Goal: Task Accomplishment & Management: Manage account settings

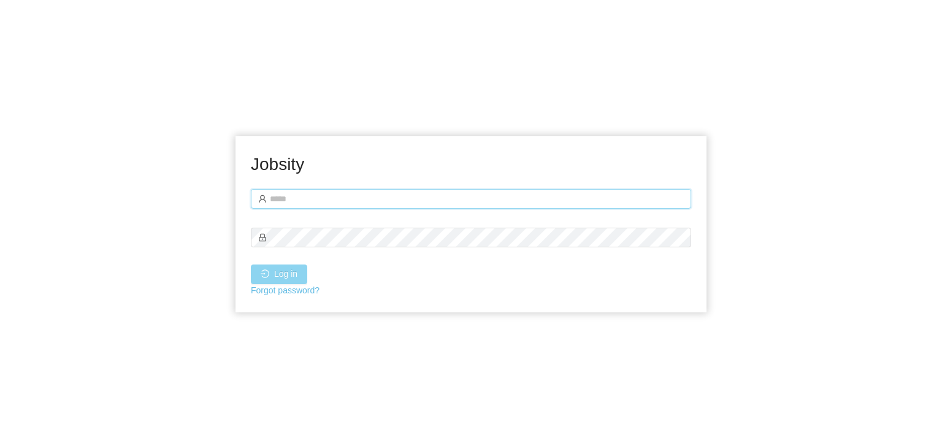
type input "**********"
click at [289, 270] on button "Log in" at bounding box center [279, 274] width 56 height 20
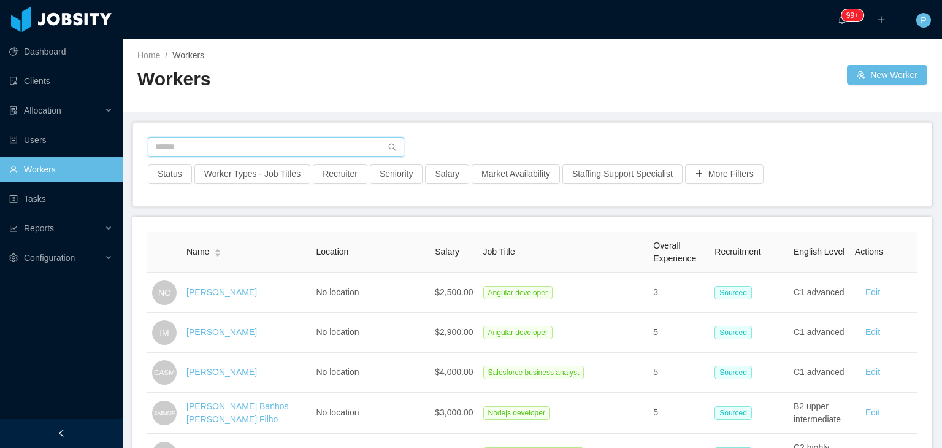
click at [300, 145] on input "text" at bounding box center [276, 147] width 256 height 20
paste input "**********"
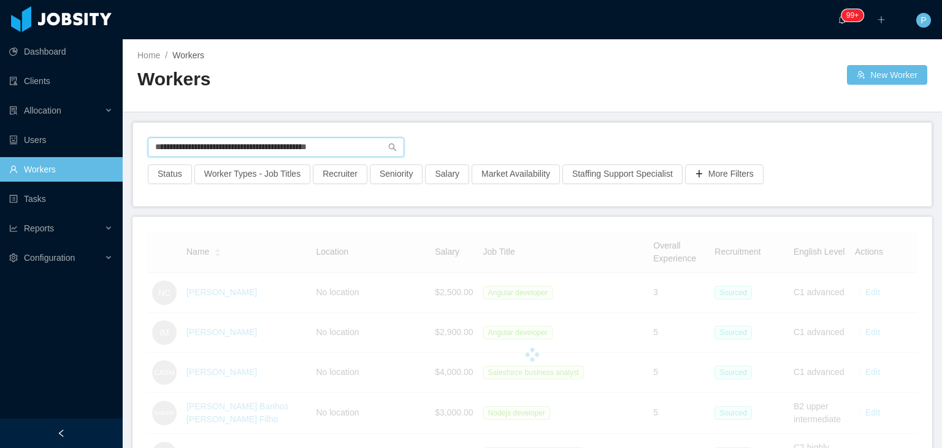
type input "**********"
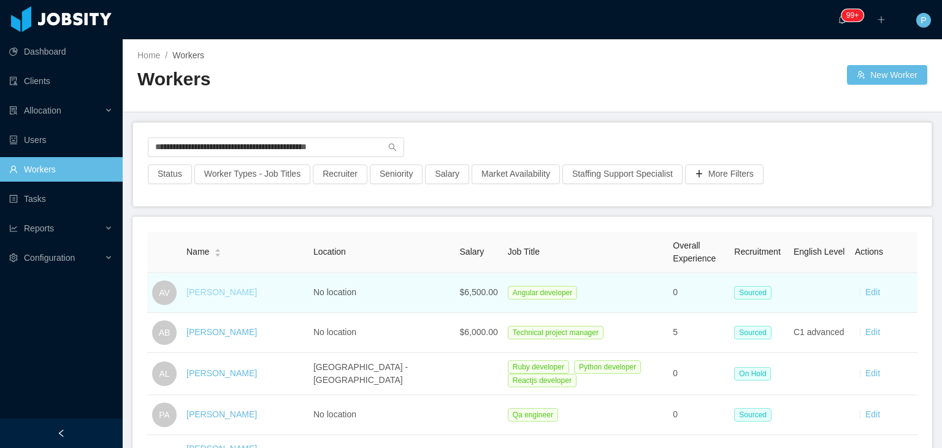
click at [212, 291] on link "Abel Valdez" at bounding box center [221, 292] width 71 height 10
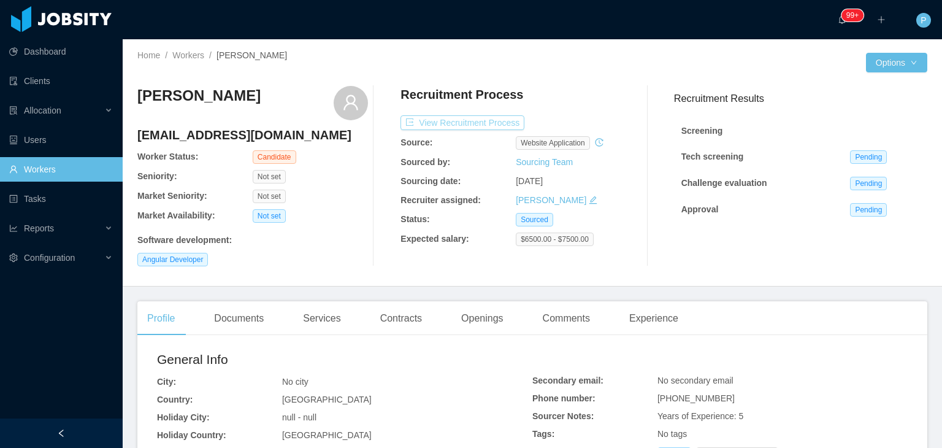
click at [496, 121] on button "View Recruitment Process" at bounding box center [462, 122] width 124 height 15
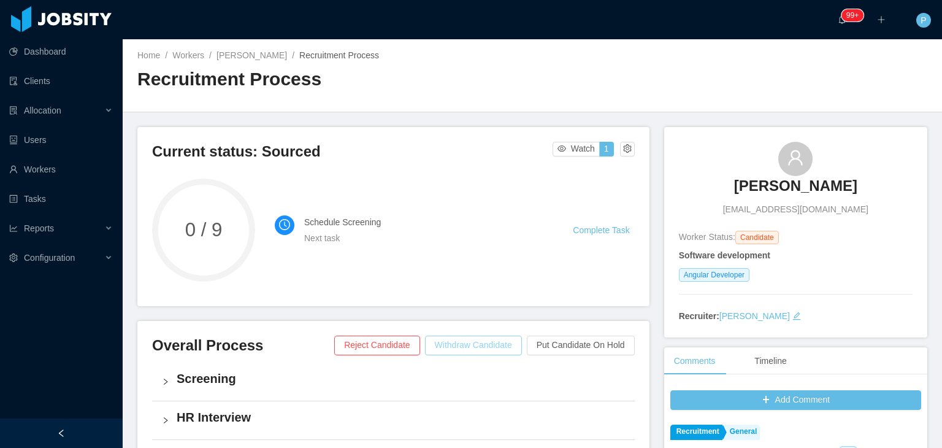
click at [476, 344] on button "Withdraw Candidate" at bounding box center [473, 345] width 97 height 20
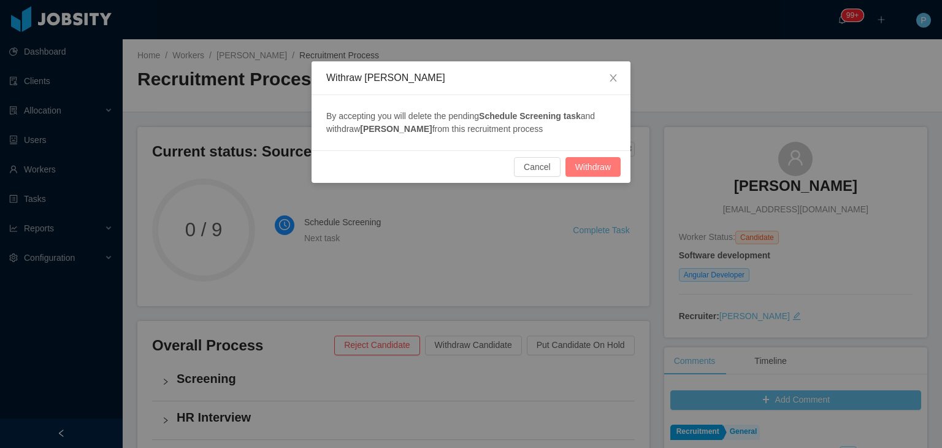
click at [588, 162] on button "Withdraw" at bounding box center [592, 167] width 55 height 20
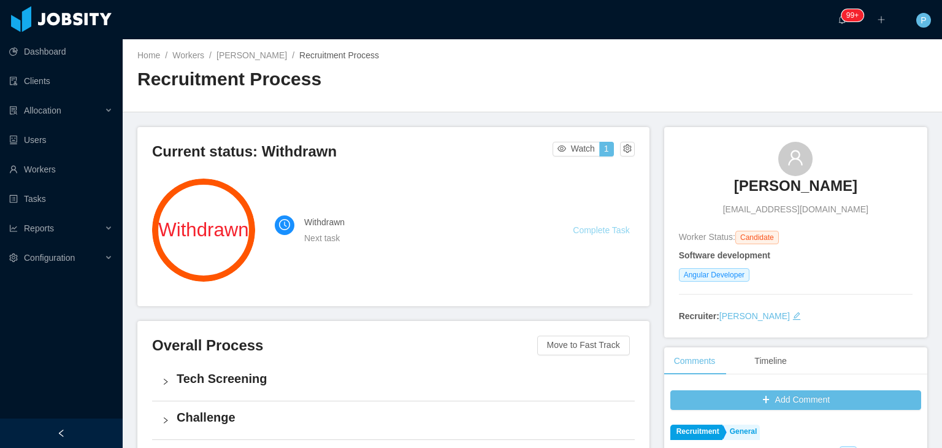
click at [573, 228] on link "Complete Task" at bounding box center [601, 230] width 56 height 10
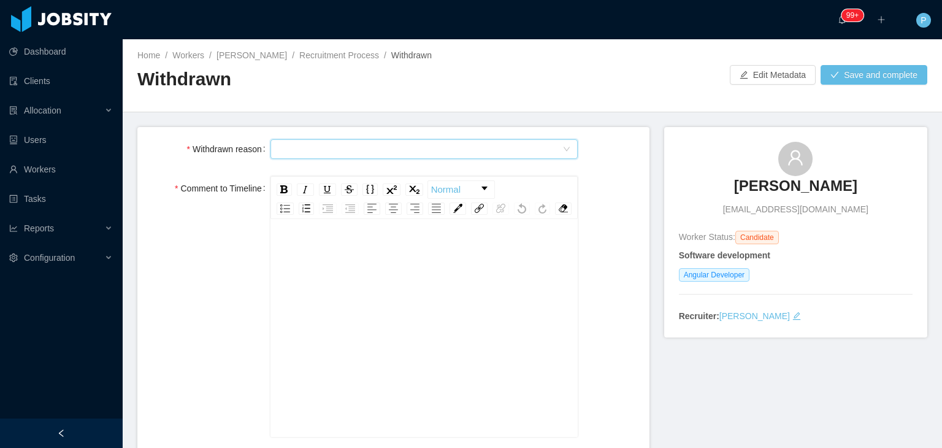
click at [503, 156] on div "Select Type" at bounding box center [420, 149] width 285 height 18
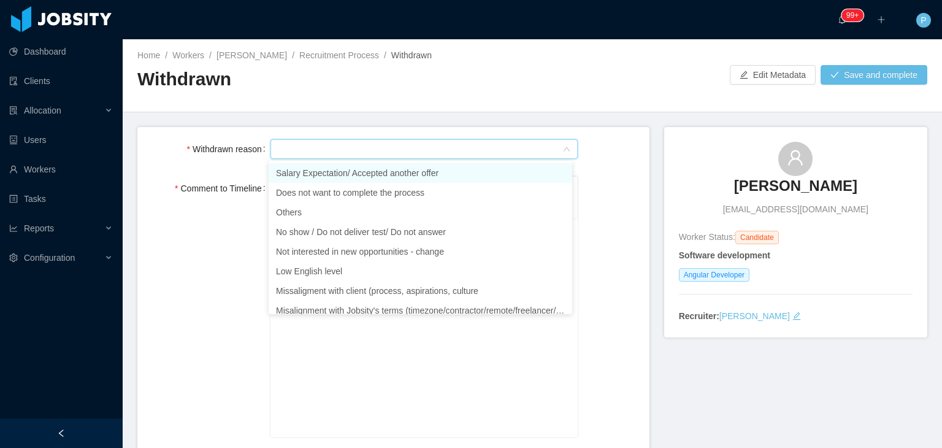
click at [392, 175] on li "Salary Expectation/ Accepted another offer" at bounding box center [421, 173] width 304 height 20
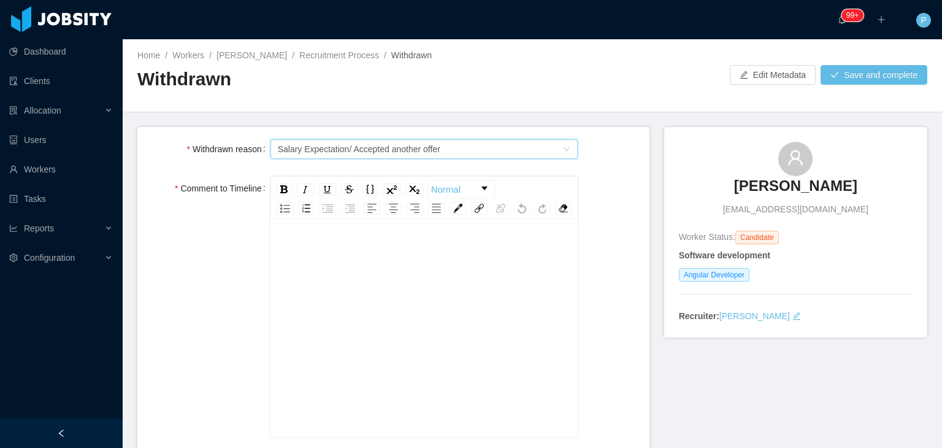
click at [366, 299] on div "rdw-editor" at bounding box center [424, 347] width 289 height 215
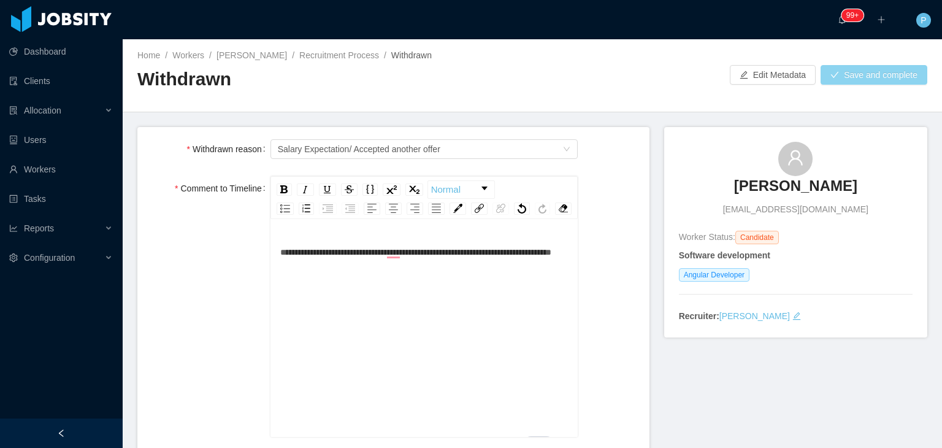
click at [865, 76] on button "Save and complete" at bounding box center [874, 75] width 107 height 20
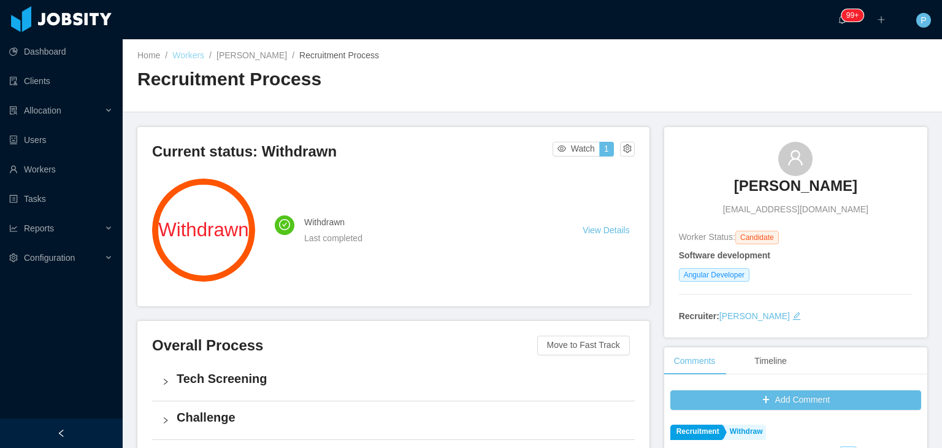
click at [191, 59] on link "Workers" at bounding box center [188, 55] width 32 height 10
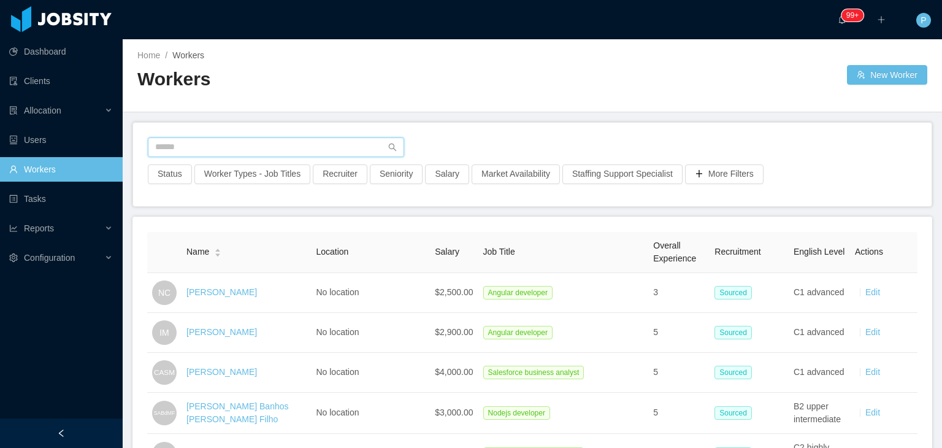
click at [279, 148] on input "text" at bounding box center [276, 147] width 256 height 20
paste input "**********"
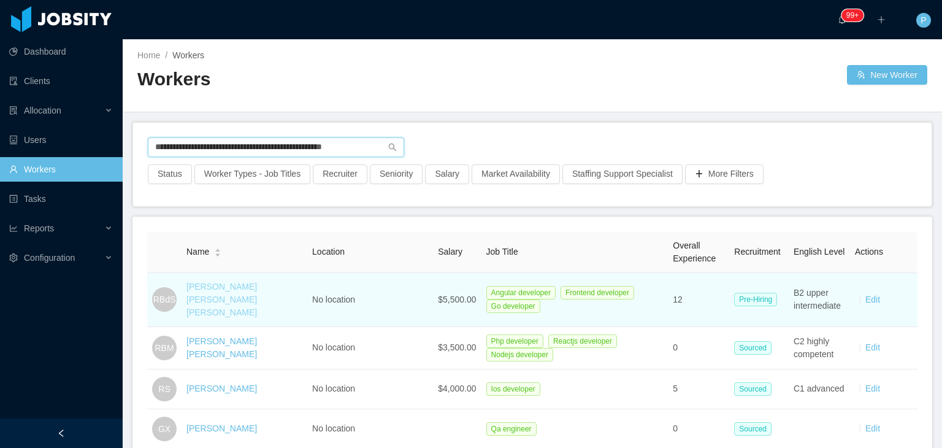
type input "**********"
click at [235, 291] on link "Robinson Batista da Silva" at bounding box center [221, 299] width 71 height 36
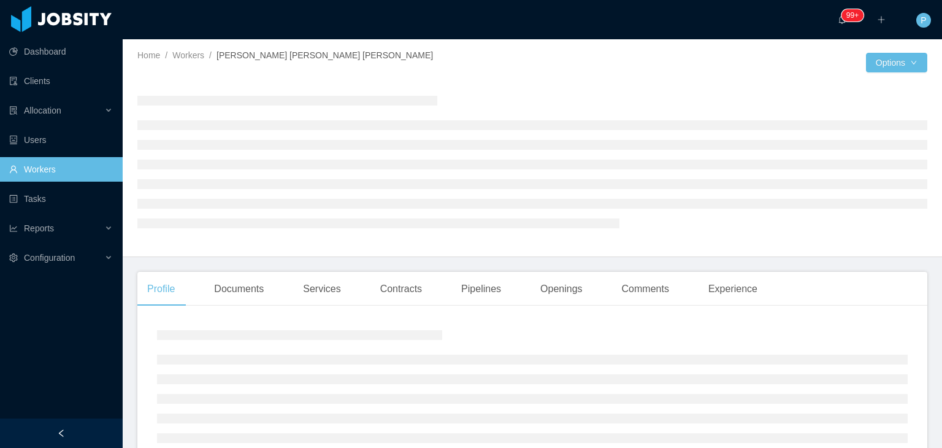
click at [505, 78] on div at bounding box center [532, 161] width 790 height 170
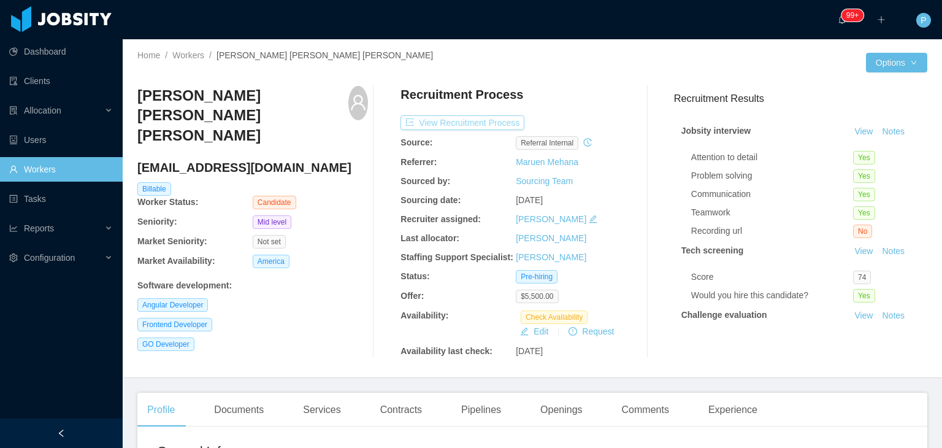
click at [498, 121] on button "View Recruitment Process" at bounding box center [462, 122] width 124 height 15
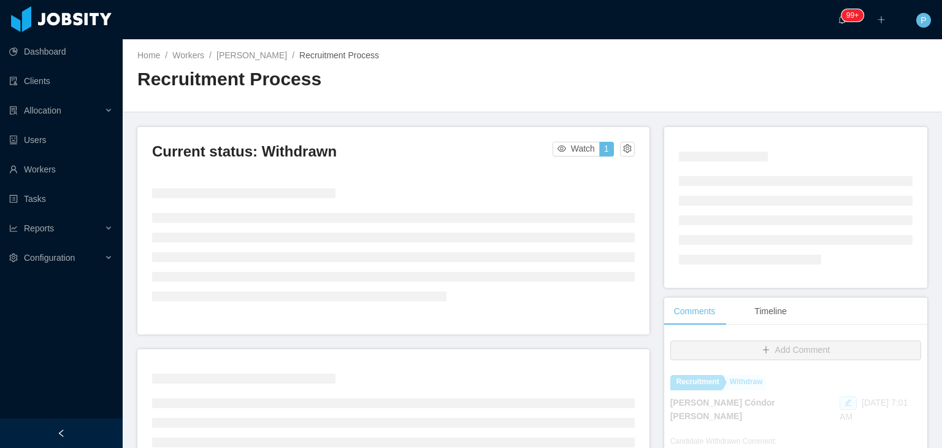
click at [532, 90] on div "Home / Workers / Abel Valdez / Recruitment Process / Recruitment Process" at bounding box center [532, 75] width 819 height 73
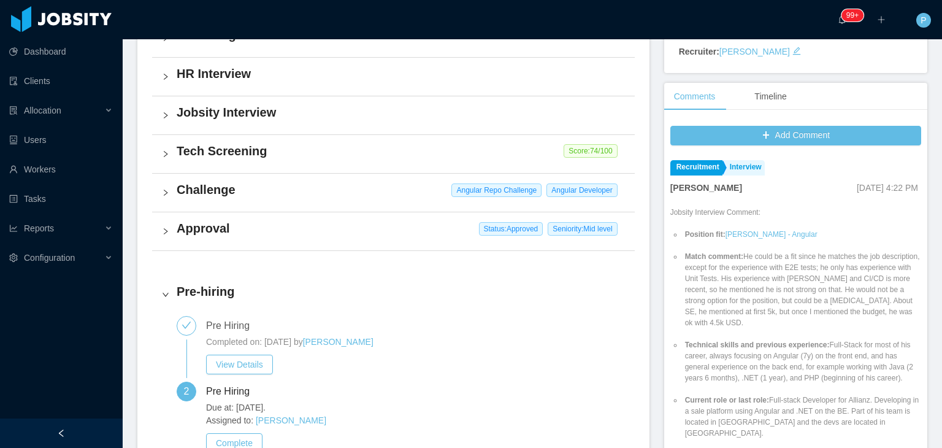
scroll to position [368, 0]
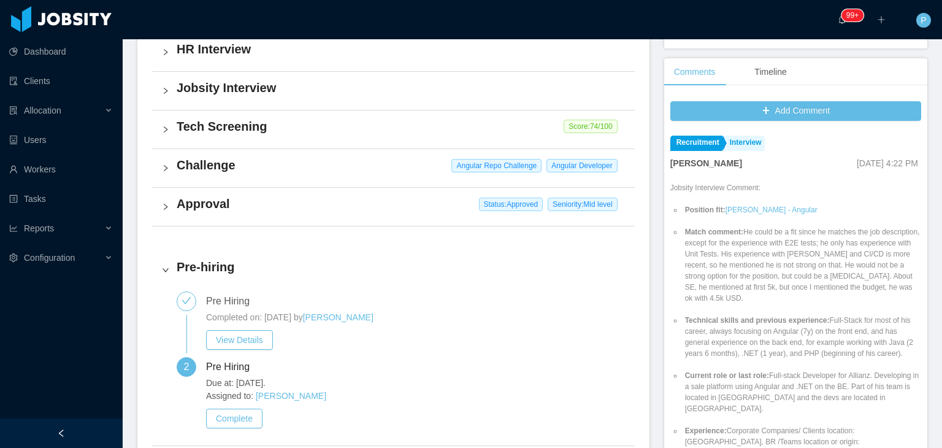
click at [387, 170] on h4 "Challenge" at bounding box center [401, 164] width 448 height 17
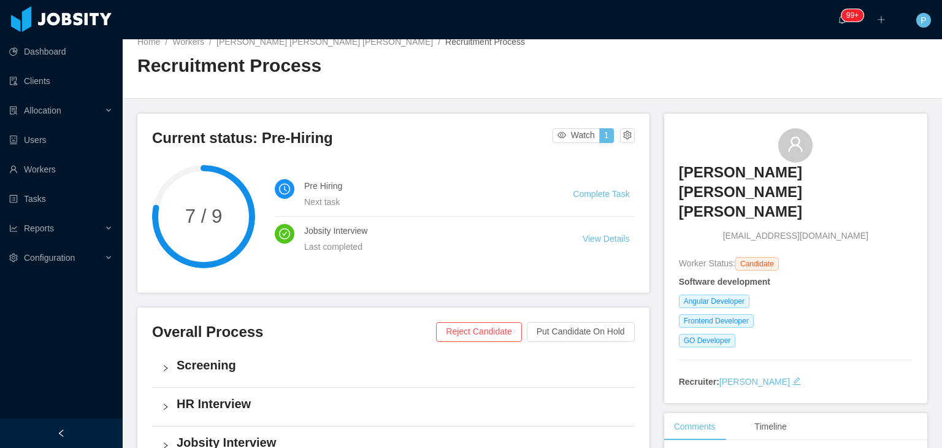
scroll to position [0, 0]
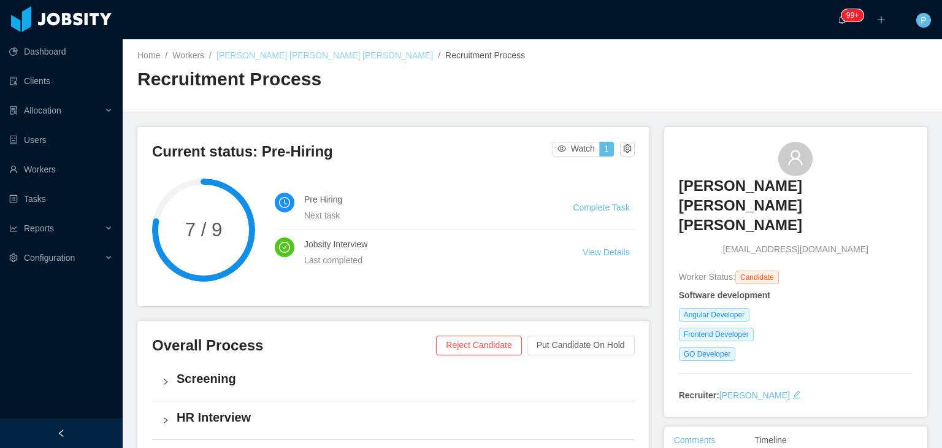
click at [269, 50] on link "Robinson Batista da Silva" at bounding box center [324, 55] width 216 height 10
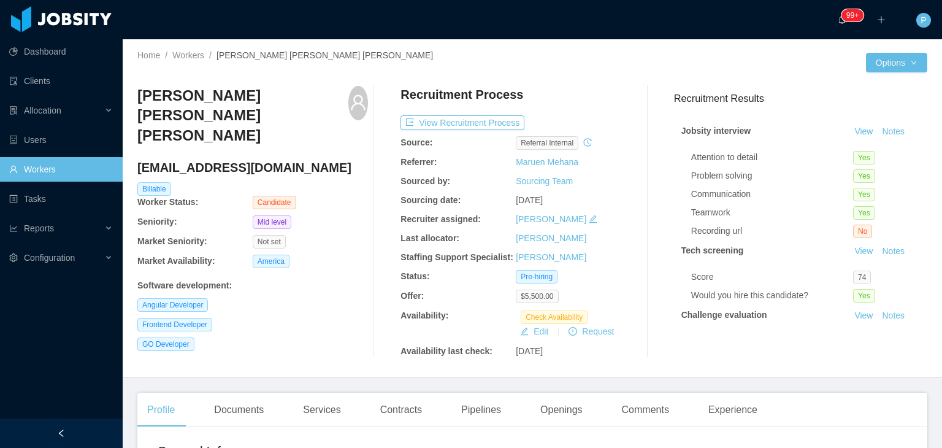
click at [618, 103] on div "Recruitment Process" at bounding box center [515, 97] width 231 height 23
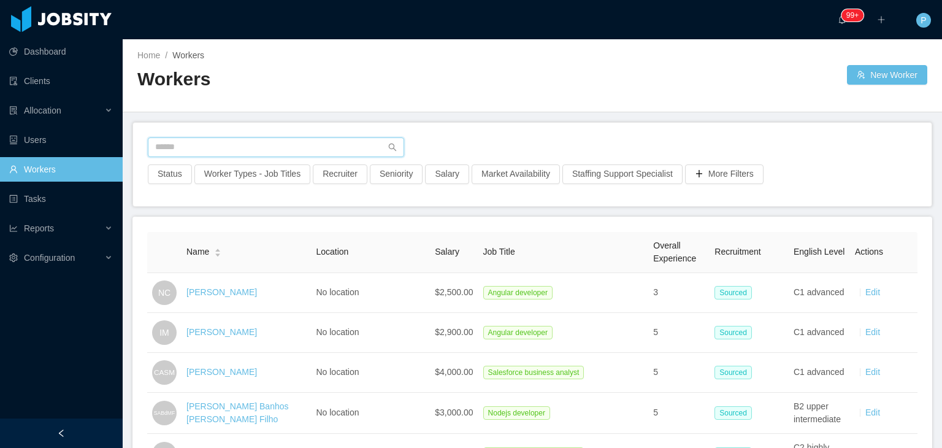
click at [354, 142] on input "text" at bounding box center [276, 147] width 256 height 20
paste input "**********"
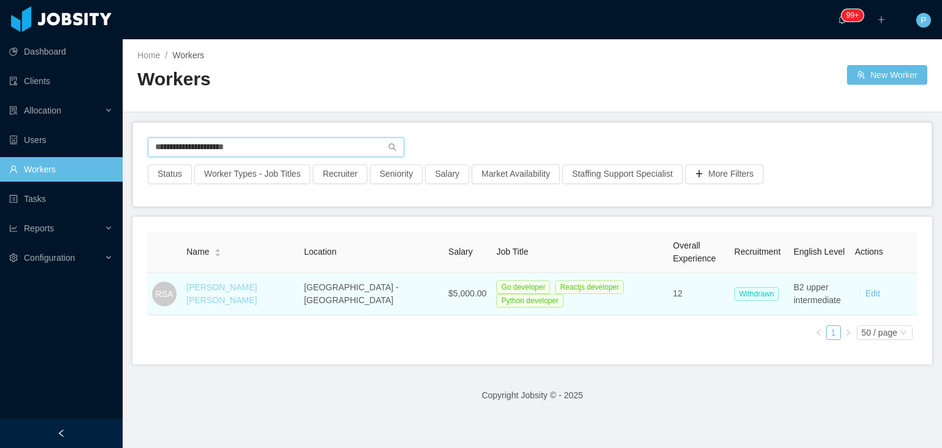
type input "**********"
click at [251, 289] on link "Renato Saraiva Angeline" at bounding box center [221, 293] width 71 height 23
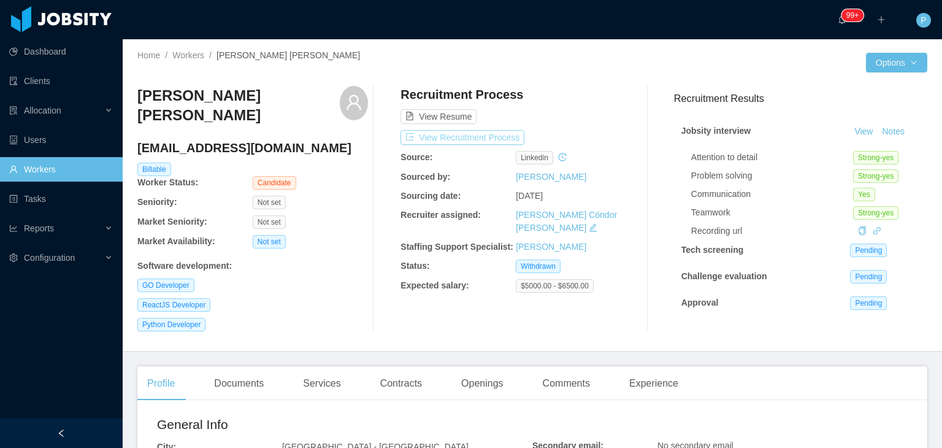
click at [483, 140] on button "View Recruitment Process" at bounding box center [462, 137] width 124 height 15
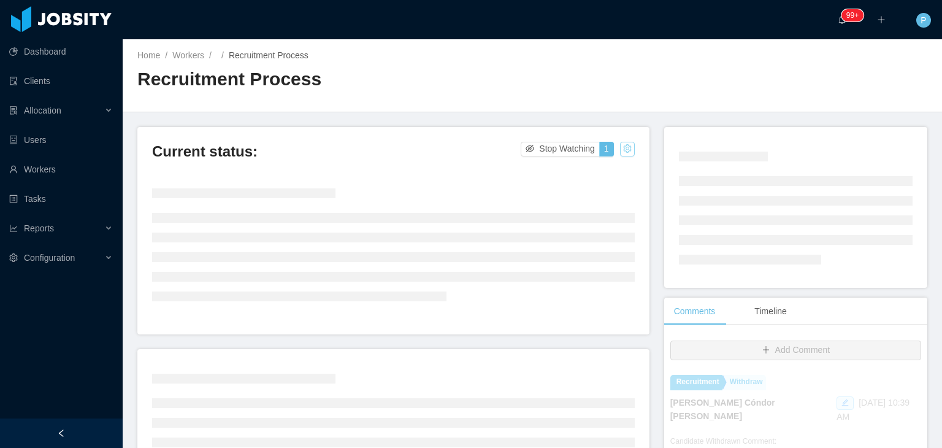
click at [626, 151] on button "button" at bounding box center [627, 149] width 15 height 15
click at [603, 186] on div "Change status" at bounding box center [594, 187] width 55 height 13
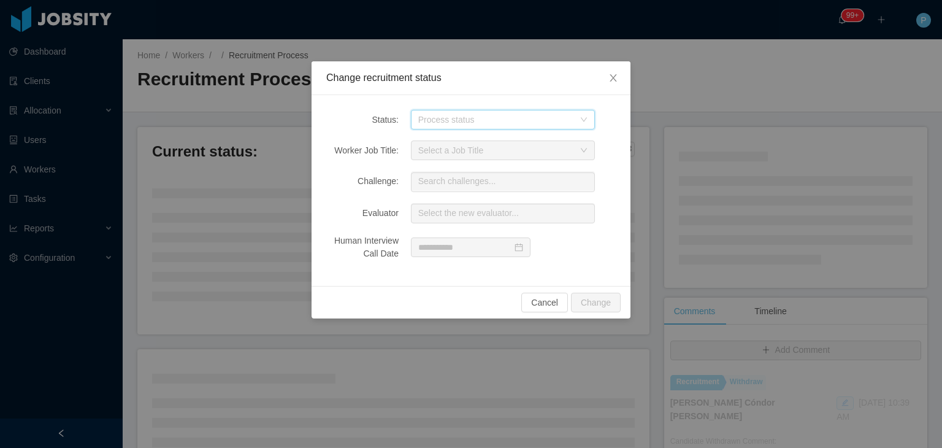
click at [584, 124] on div "Process status" at bounding box center [503, 120] width 184 height 20
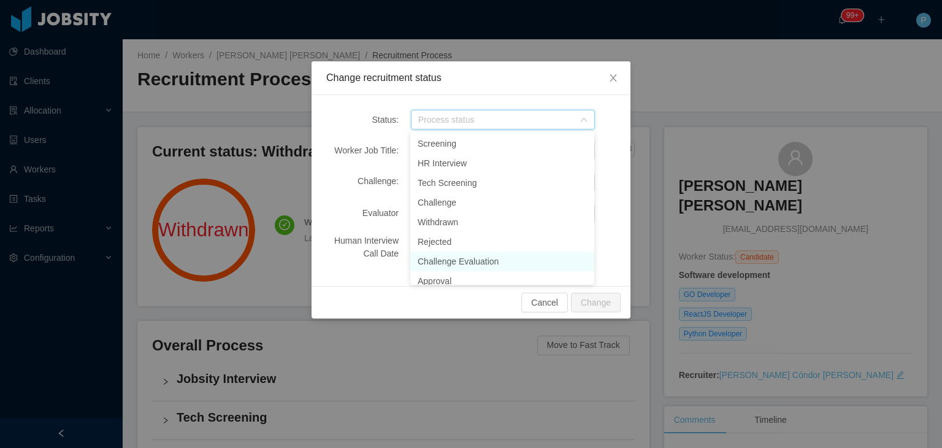
click at [452, 262] on li "Challenge Evaluation" at bounding box center [502, 261] width 184 height 20
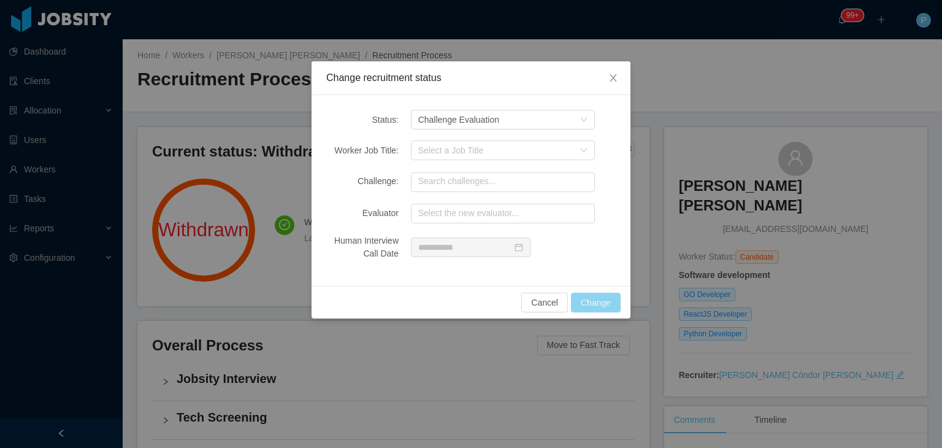
click at [594, 297] on button "Change" at bounding box center [596, 303] width 50 height 20
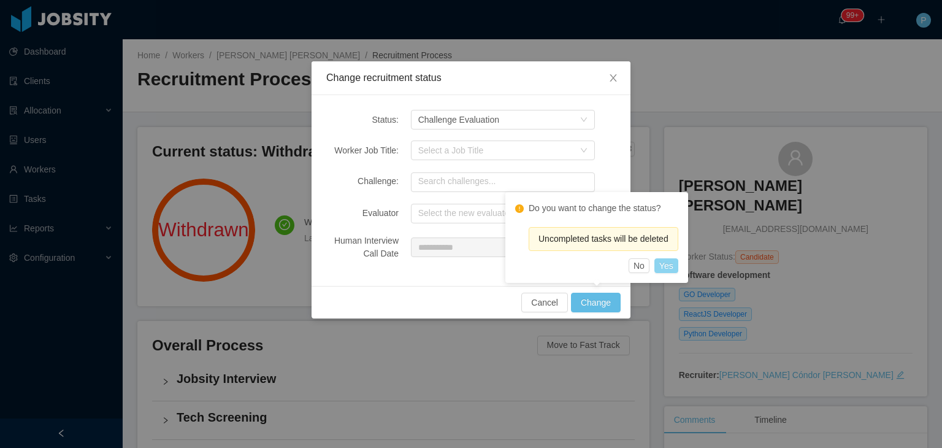
click at [670, 265] on button "Yes" at bounding box center [666, 265] width 24 height 15
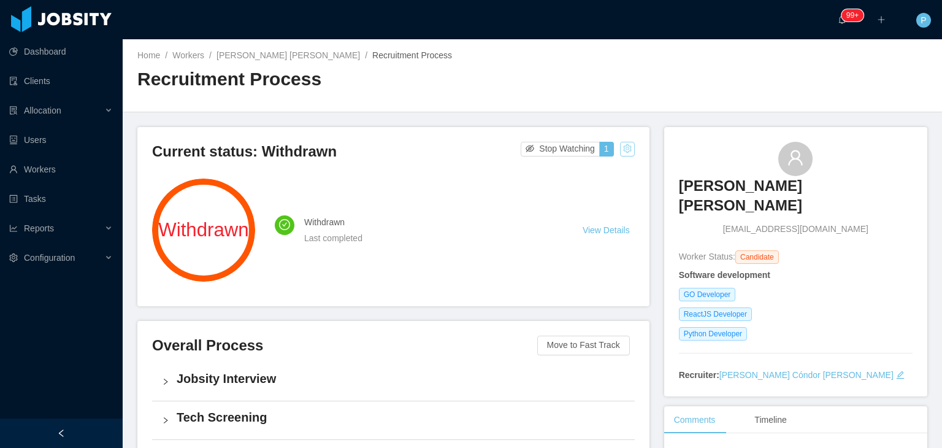
click at [620, 147] on button "button" at bounding box center [627, 149] width 15 height 15
click at [600, 187] on div "Change status" at bounding box center [594, 187] width 55 height 13
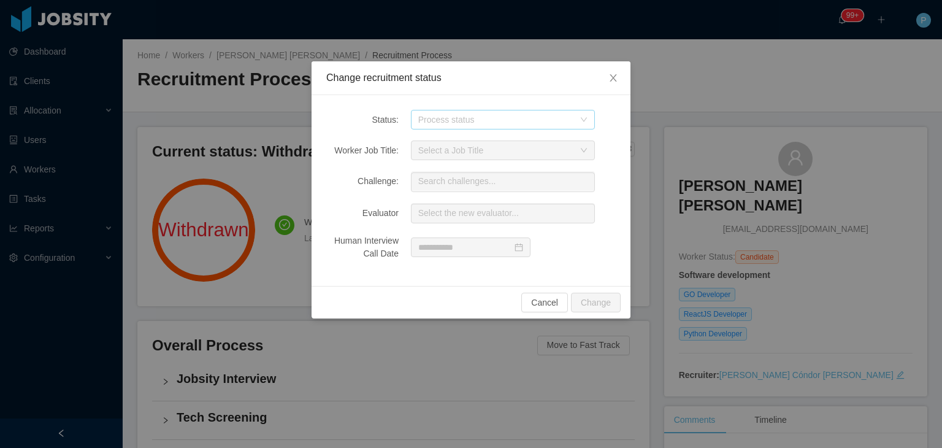
click at [530, 113] on div "Process status" at bounding box center [496, 119] width 156 height 12
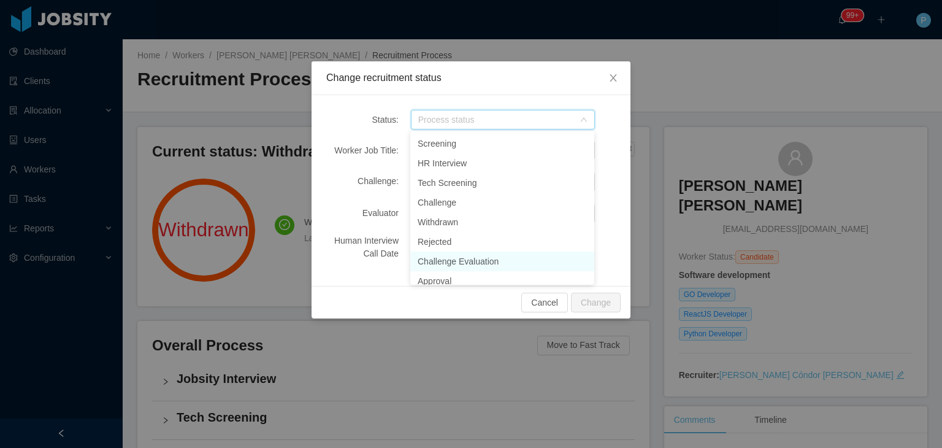
click at [465, 259] on li "Challenge Evaluation" at bounding box center [502, 261] width 184 height 20
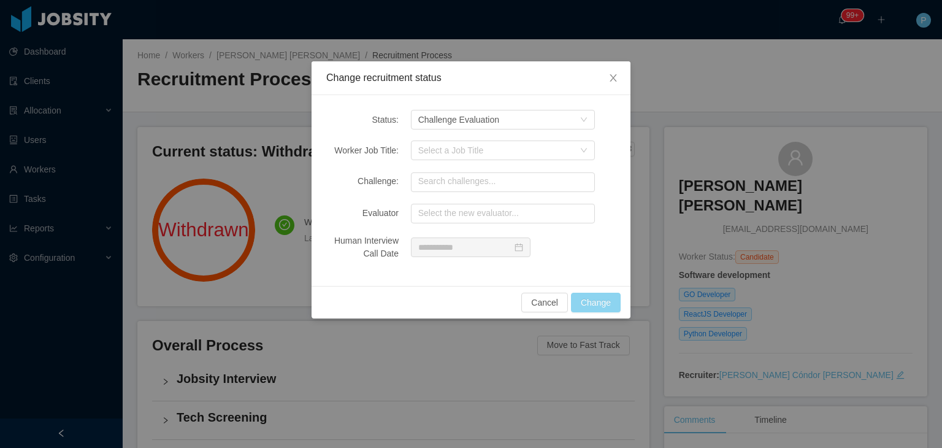
click at [596, 297] on button "Change" at bounding box center [596, 303] width 50 height 20
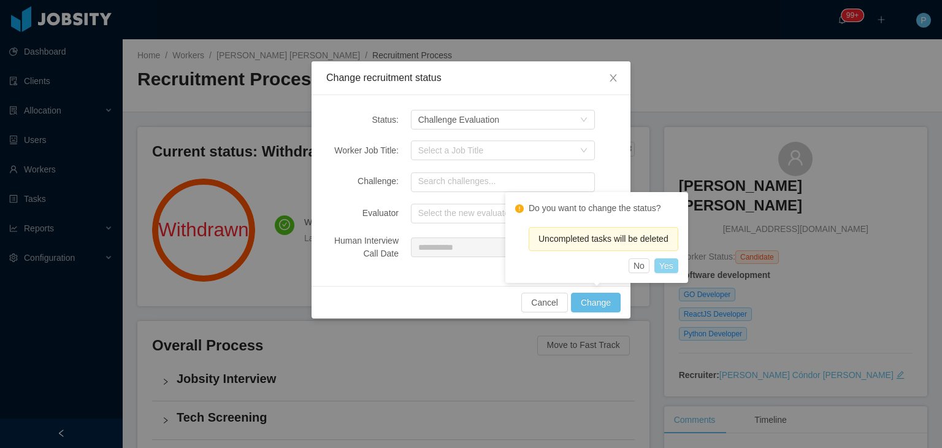
click at [667, 266] on button "Yes" at bounding box center [666, 265] width 24 height 15
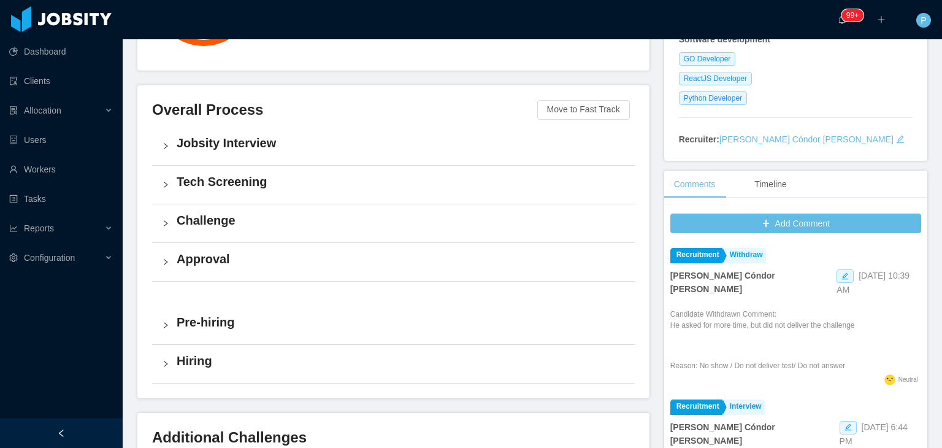
scroll to position [237, 0]
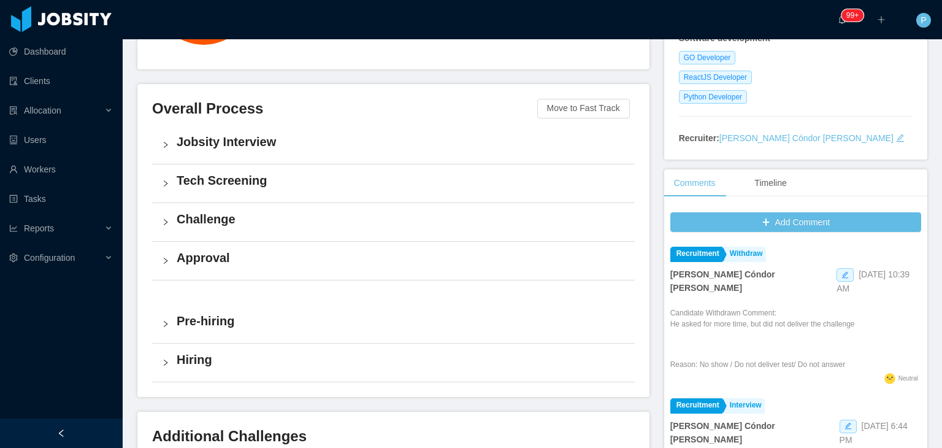
click at [566, 216] on h4 "Challenge" at bounding box center [401, 218] width 448 height 17
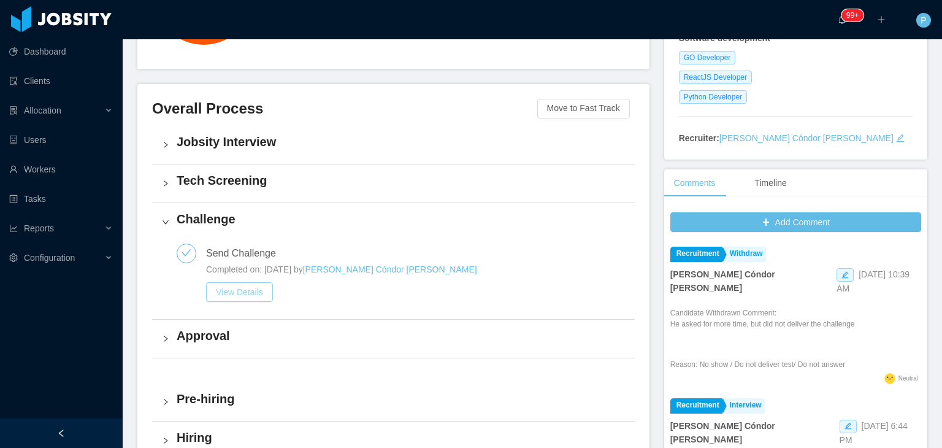
click at [245, 289] on button "View Details" at bounding box center [239, 292] width 67 height 20
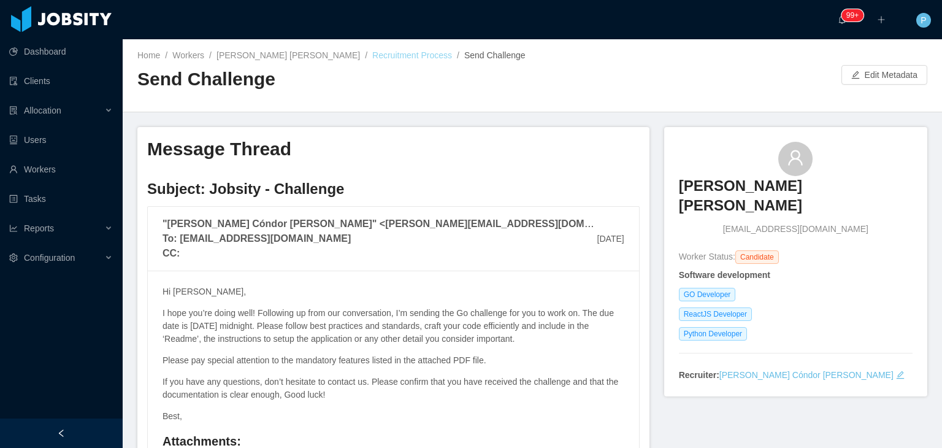
click at [372, 50] on link "Recruitment Process" at bounding box center [412, 55] width 80 height 10
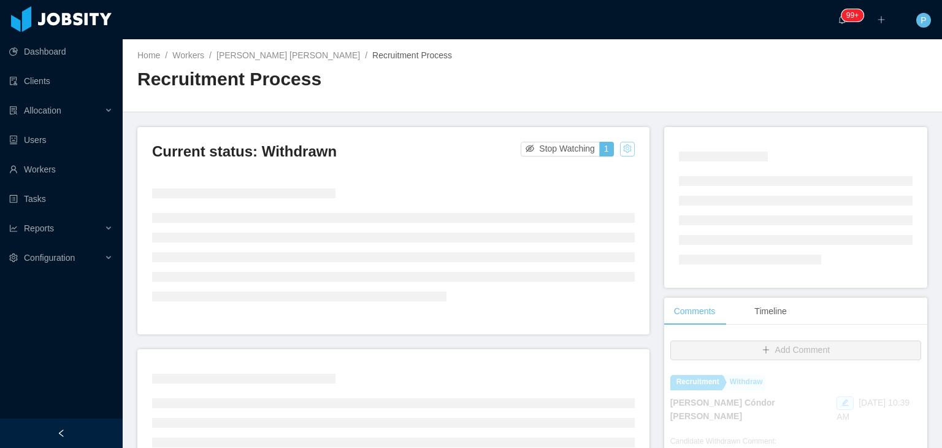
click at [622, 153] on button "button" at bounding box center [627, 149] width 15 height 15
click at [616, 186] on div "Change status" at bounding box center [594, 187] width 55 height 13
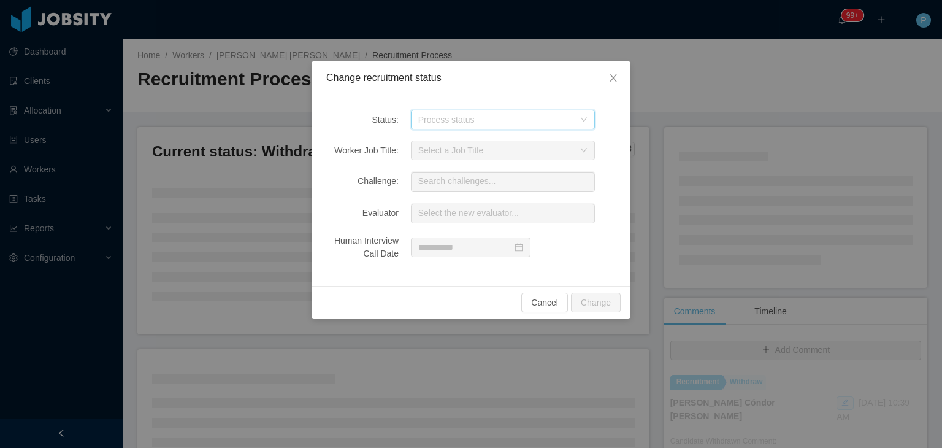
click at [586, 125] on div "Process status" at bounding box center [503, 120] width 184 height 20
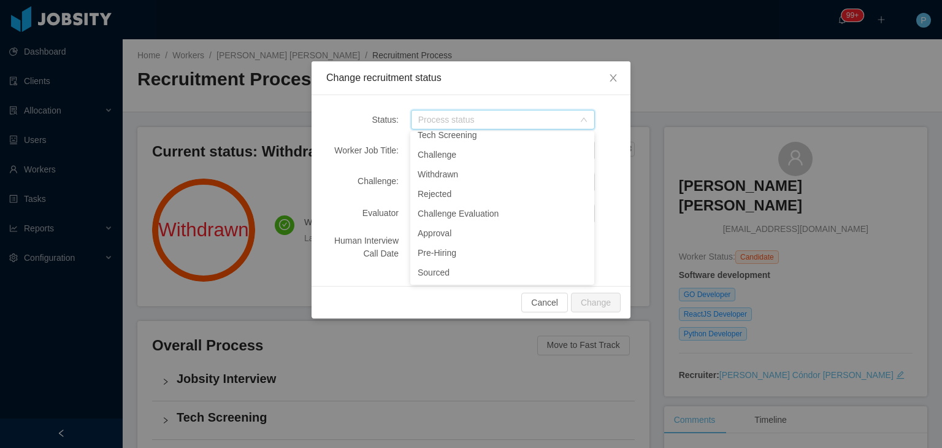
scroll to position [47, 0]
click at [494, 153] on li "Challenge" at bounding box center [502, 156] width 184 height 20
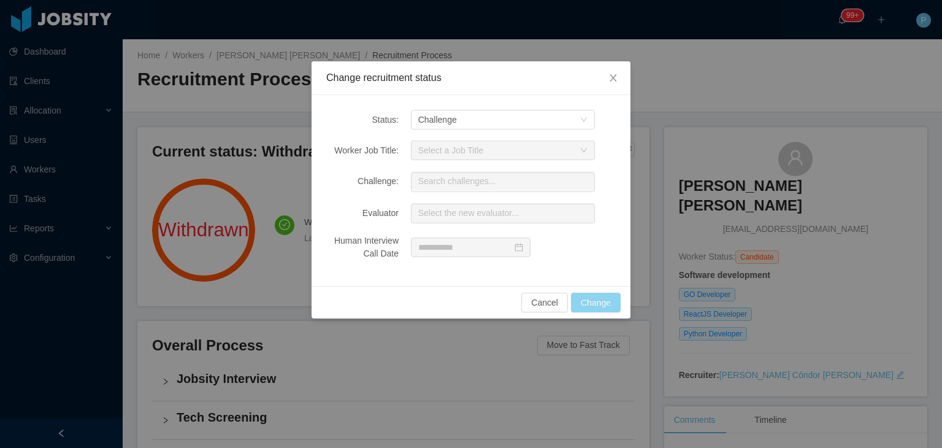
click at [596, 297] on button "Change" at bounding box center [596, 303] width 50 height 20
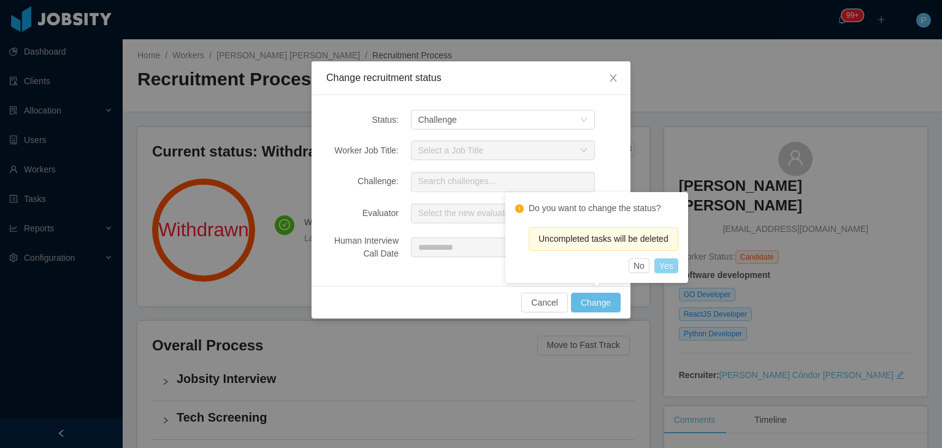
click at [670, 261] on button "Yes" at bounding box center [666, 265] width 24 height 15
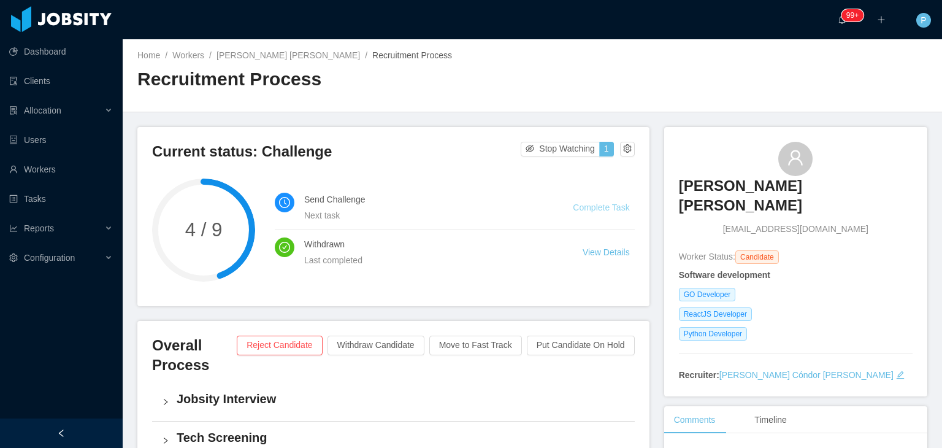
click at [592, 210] on link "Complete Task" at bounding box center [601, 207] width 56 height 10
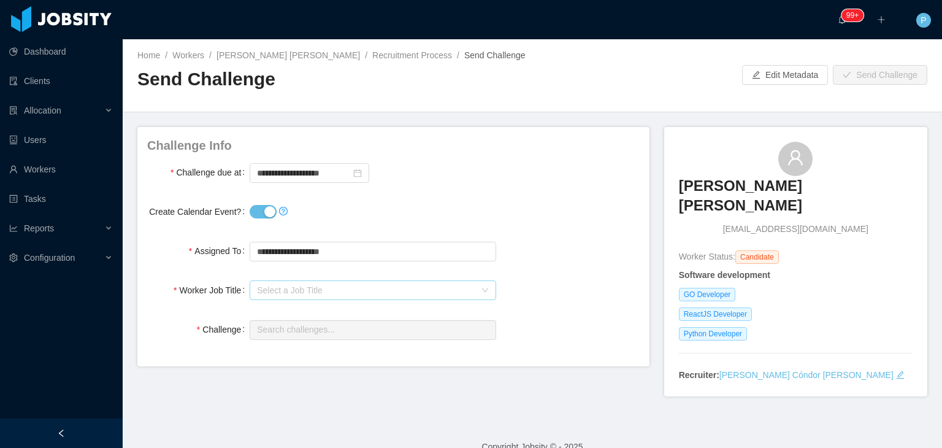
click at [315, 289] on div "Select a Job Title" at bounding box center [366, 290] width 218 height 12
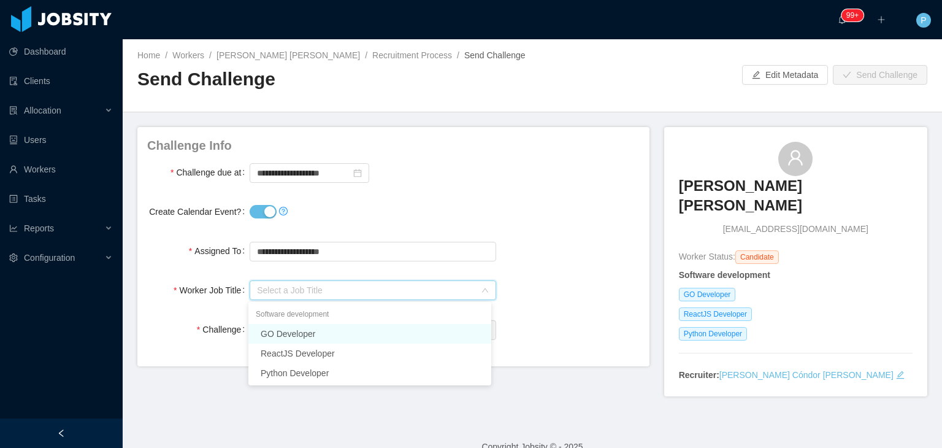
click at [293, 332] on li "GO Developer" at bounding box center [369, 334] width 243 height 20
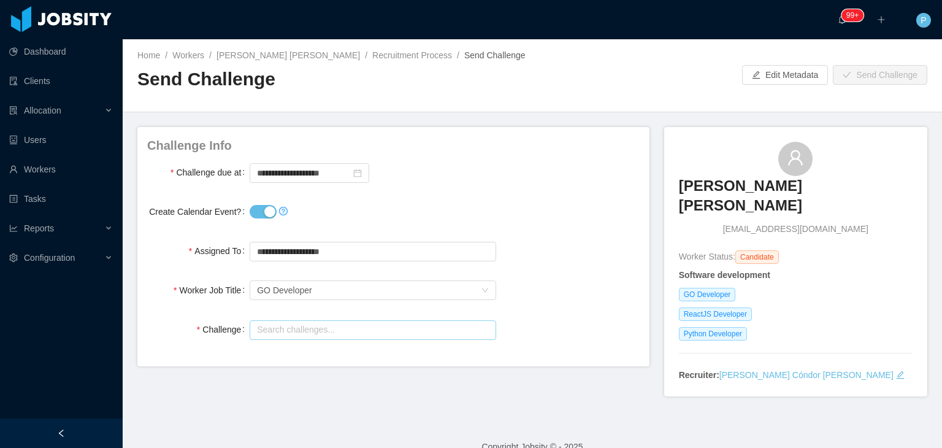
click at [293, 332] on input "text" at bounding box center [373, 330] width 246 height 20
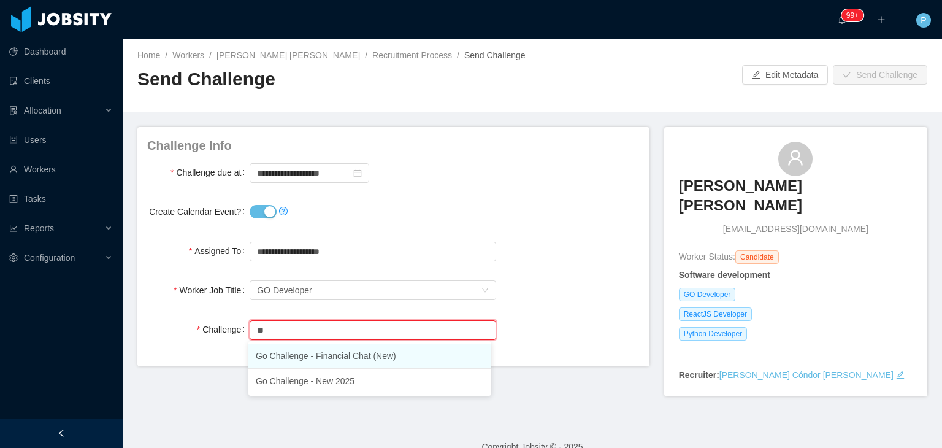
click at [310, 358] on li "Go Challenge - Financial Chat (New)" at bounding box center [369, 355] width 243 height 25
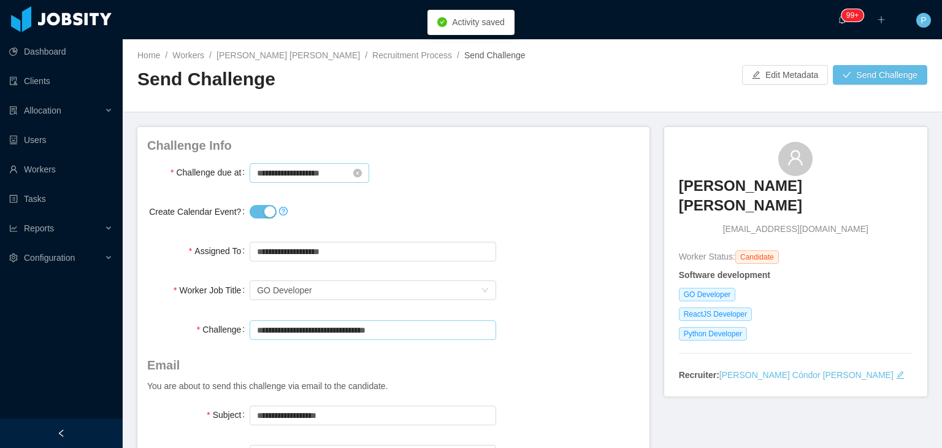
type input "**********"
click at [280, 175] on input "**********" at bounding box center [310, 173] width 120 height 20
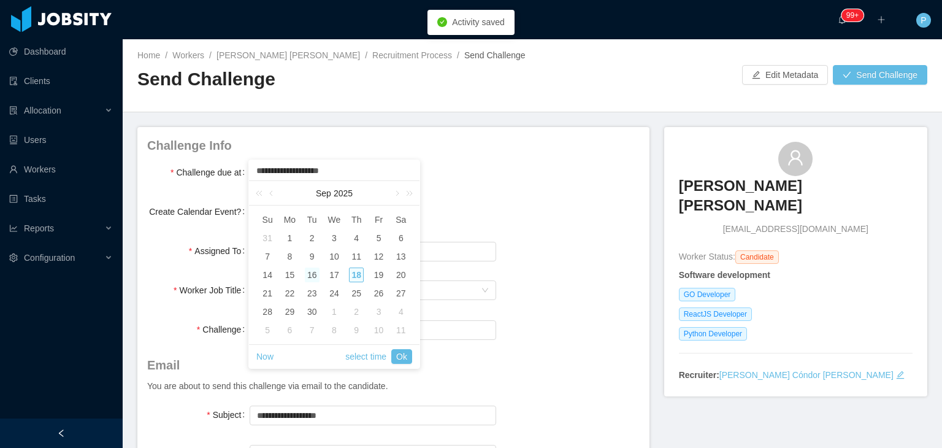
click at [309, 272] on div "16" at bounding box center [312, 274] width 15 height 15
type input "**********"
click at [395, 358] on link "Ok" at bounding box center [401, 356] width 21 height 15
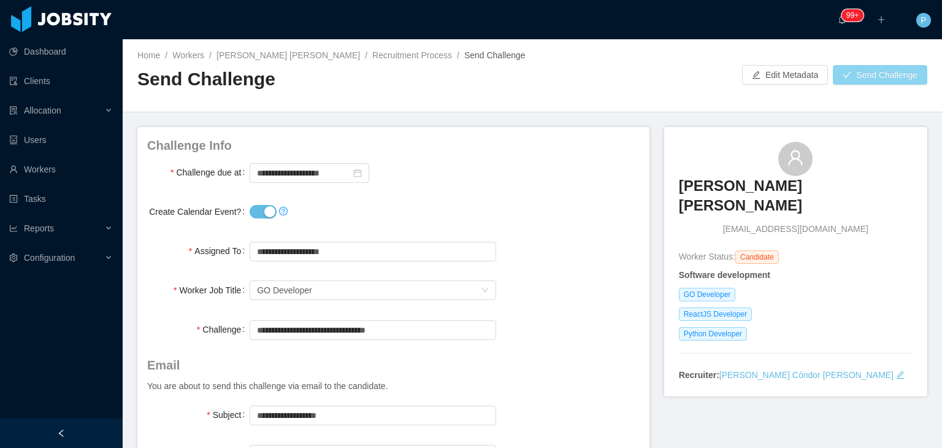
click at [868, 71] on button "Send Challenge" at bounding box center [880, 75] width 94 height 20
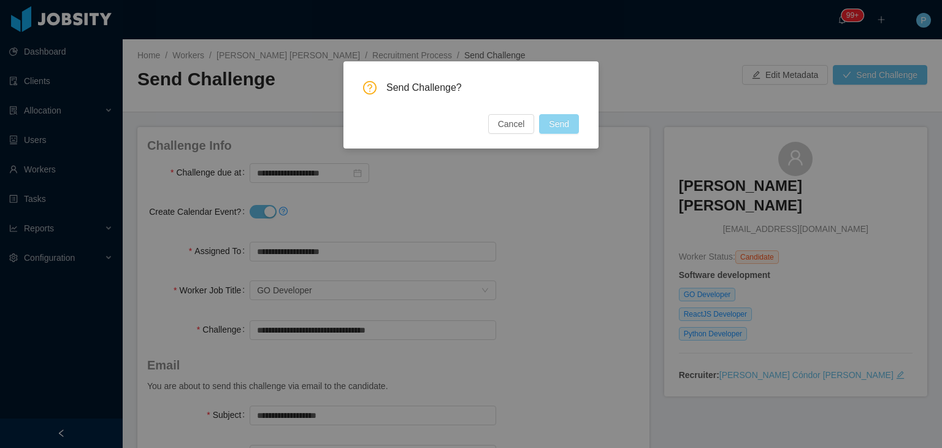
click at [575, 118] on button "Send" at bounding box center [559, 124] width 40 height 20
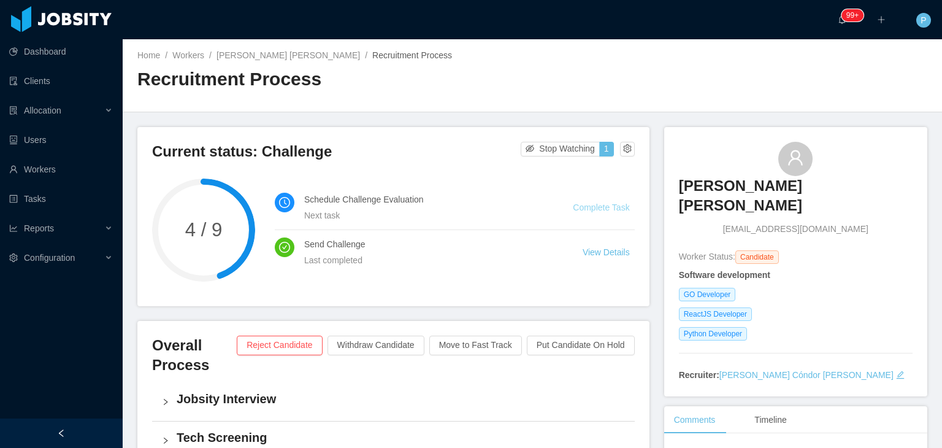
click at [583, 204] on link "Complete Task" at bounding box center [601, 207] width 56 height 10
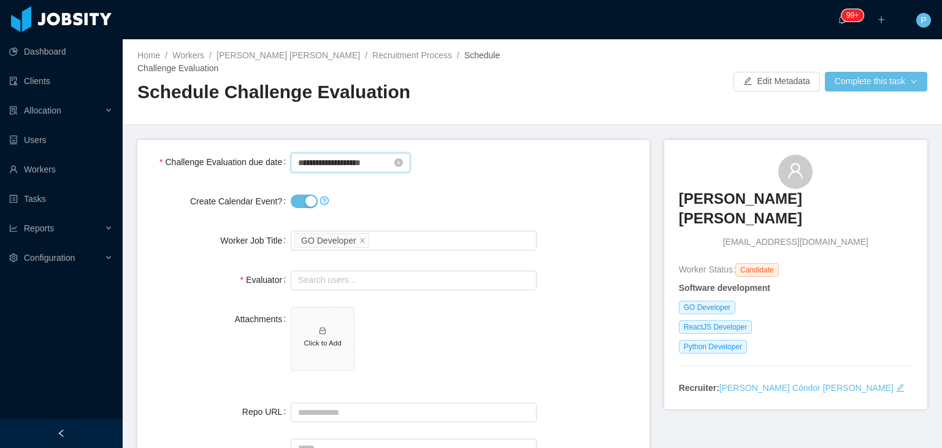
click at [330, 164] on input "**********" at bounding box center [351, 163] width 120 height 20
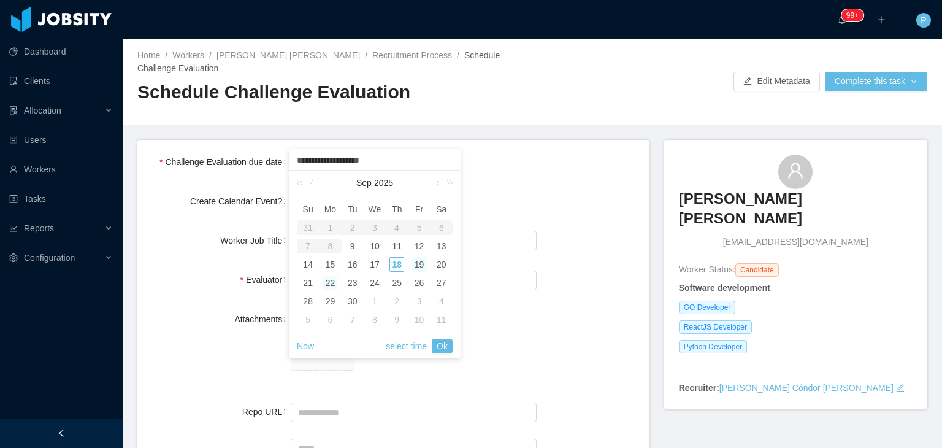
click at [419, 266] on div "19" at bounding box center [419, 264] width 15 height 15
type input "**********"
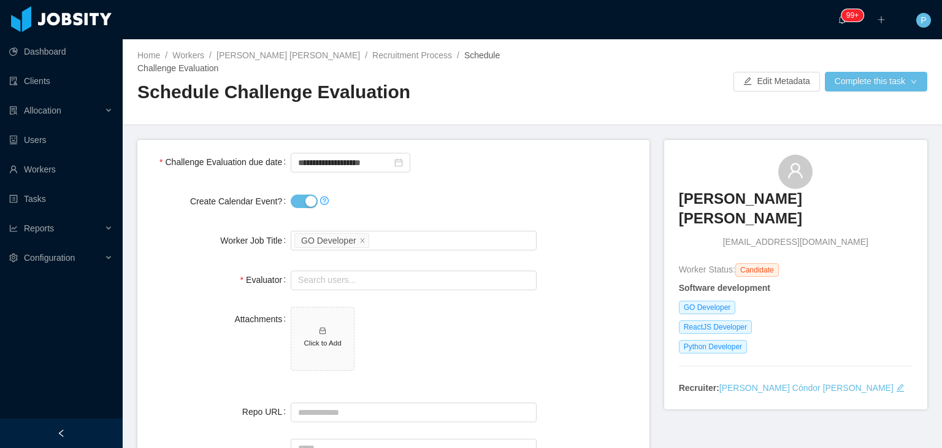
click at [530, 170] on div "**********" at bounding box center [414, 162] width 246 height 25
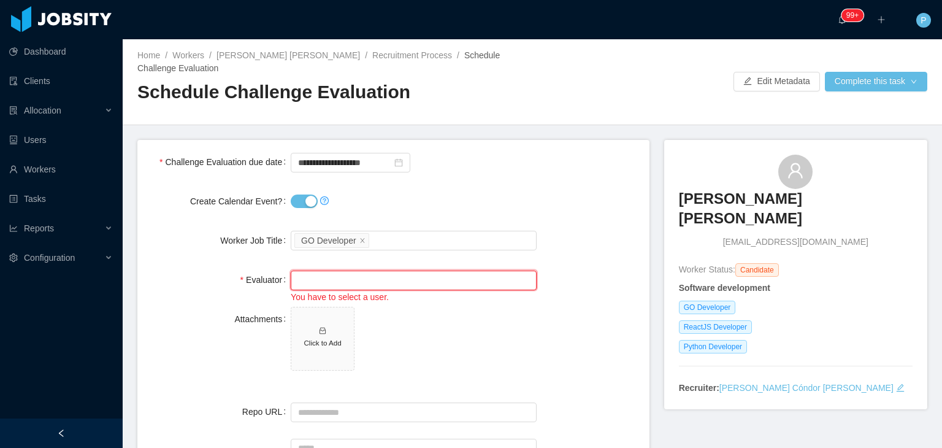
click at [410, 282] on input "text" at bounding box center [414, 280] width 246 height 20
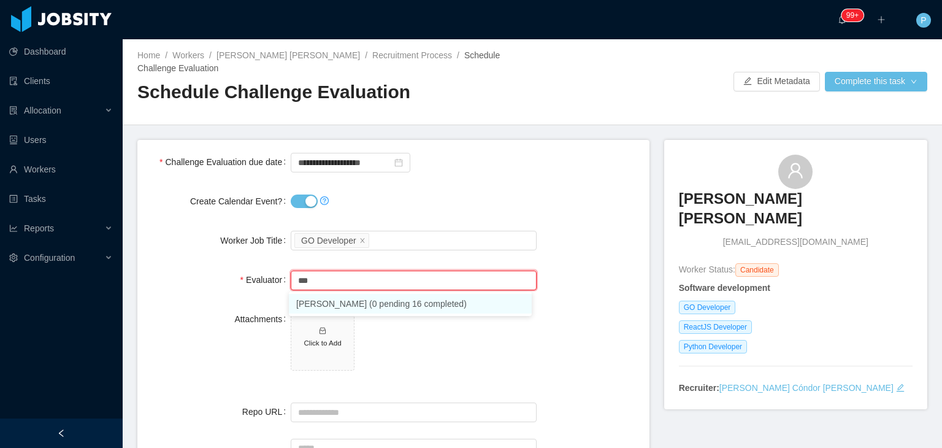
click at [412, 305] on li "Jonathan Moura (0 pending 16 completed)" at bounding box center [410, 304] width 243 height 20
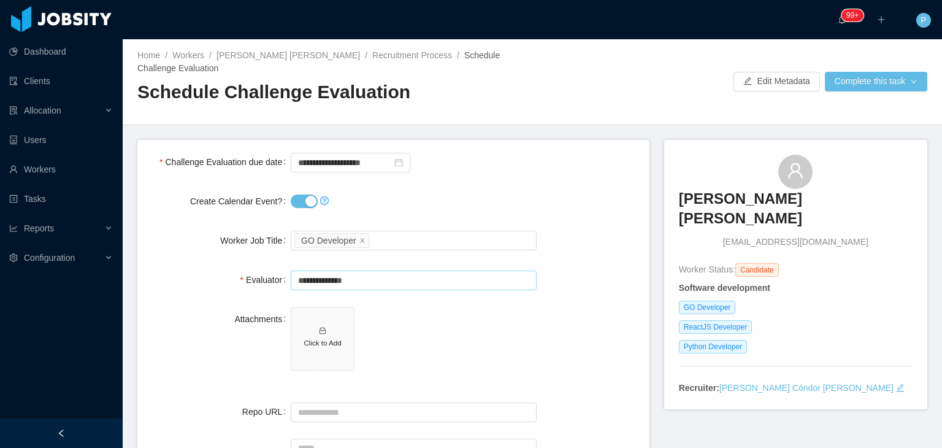
type input "**********"
click at [200, 386] on form "**********" at bounding box center [393, 338] width 512 height 396
click at [363, 399] on div at bounding box center [414, 411] width 246 height 25
click at [363, 412] on input "Repo URL" at bounding box center [414, 412] width 246 height 20
paste input "**********"
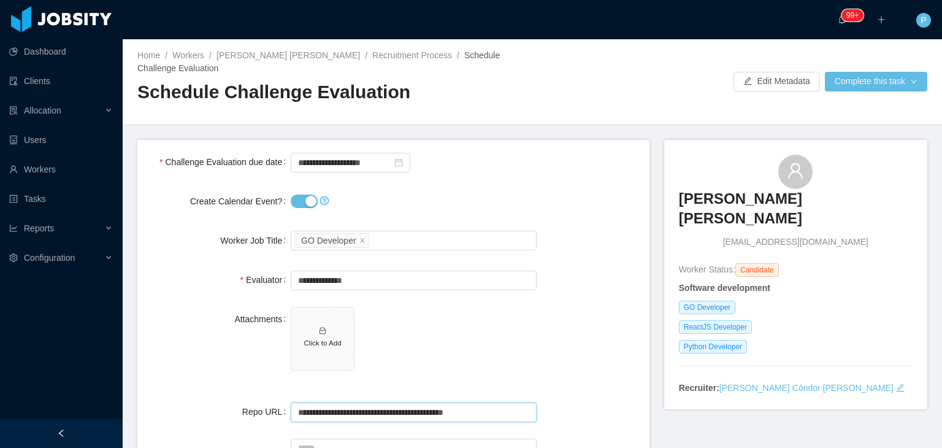
type input "**********"
click at [173, 339] on div "Attachments Click to Add" at bounding box center [393, 346] width 492 height 78
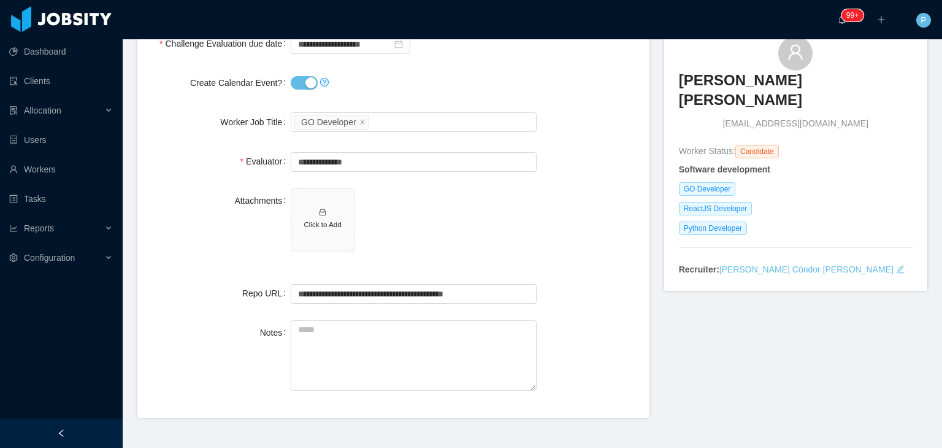
scroll to position [142, 0]
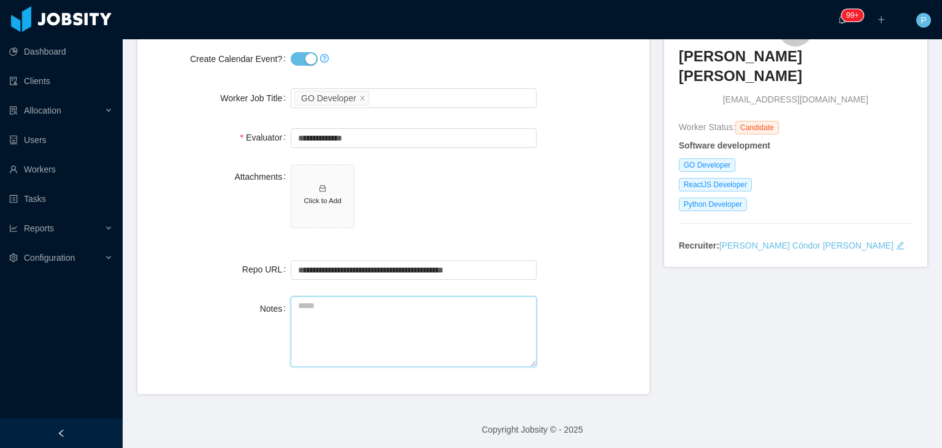
click at [442, 308] on textarea "Notes" at bounding box center [414, 331] width 246 height 71
paste textarea "**********"
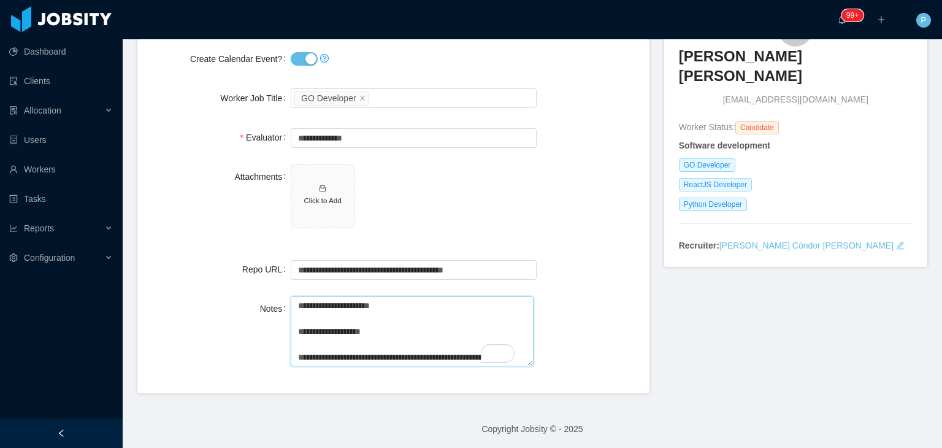
scroll to position [0, 0]
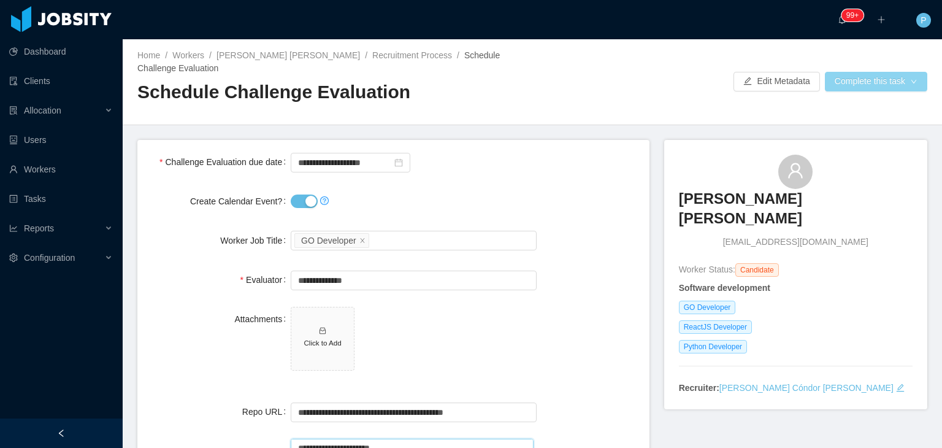
type textarea "**********"
click at [861, 86] on button "Complete this task" at bounding box center [876, 82] width 102 height 20
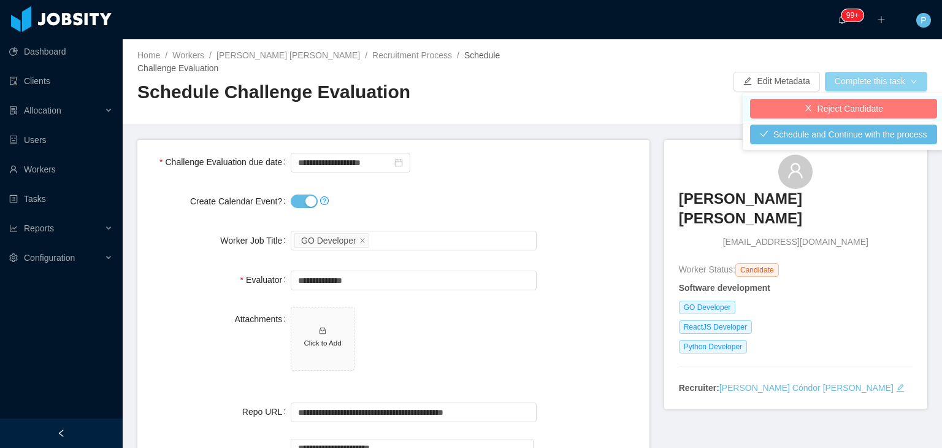
scroll to position [35, 0]
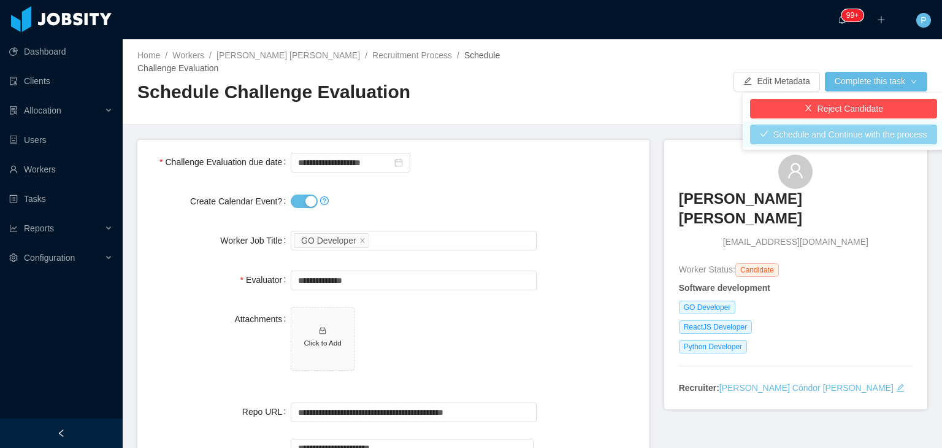
click at [878, 130] on button "Schedule and Continue with the process" at bounding box center [843, 134] width 187 height 20
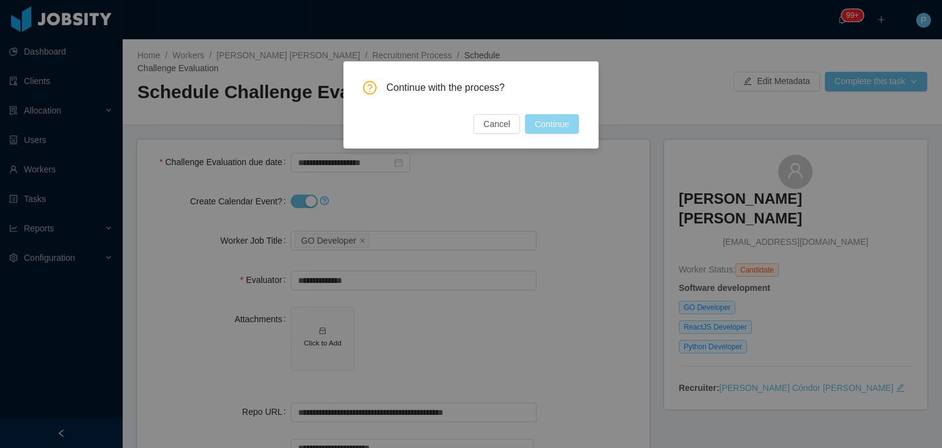
click at [576, 124] on button "Continue" at bounding box center [552, 124] width 54 height 20
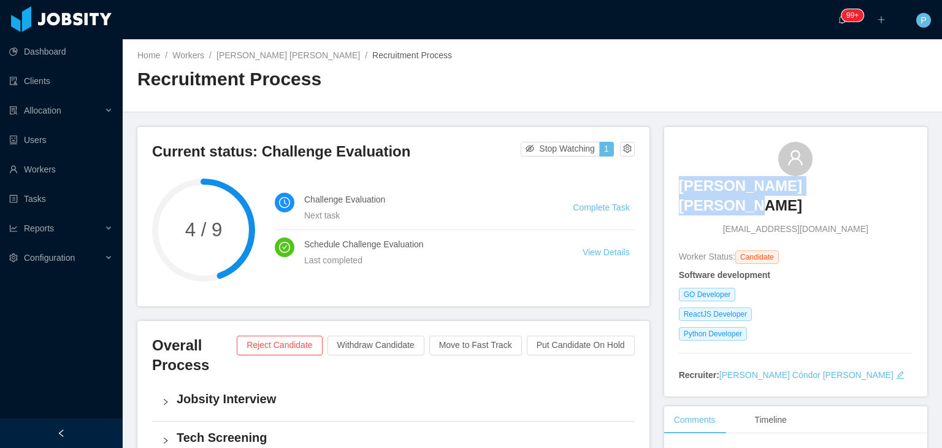
drag, startPoint x: 875, startPoint y: 195, endPoint x: 708, endPoint y: 188, distance: 166.3
click at [708, 188] on div "Renato Saraiva Angeline reangeline@hotmail.com" at bounding box center [796, 189] width 234 height 94
copy h3 "Renato Saraiva Angeline"
click at [182, 57] on link "Workers" at bounding box center [188, 55] width 32 height 10
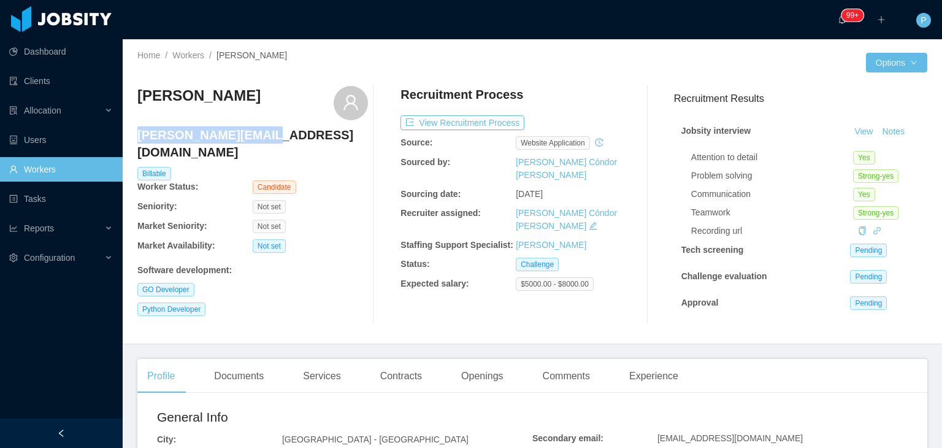
drag, startPoint x: 272, startPoint y: 138, endPoint x: 138, endPoint y: 142, distance: 134.4
click at [138, 142] on h4 "sam.aouar@proton.me" at bounding box center [252, 143] width 231 height 34
copy h4 "sam.aouar@proton.me"
click at [339, 221] on div "Sam Aouar sam.aouar@proton.me Billable Worker Status: Candidate Seniority: Not …" at bounding box center [252, 205] width 231 height 238
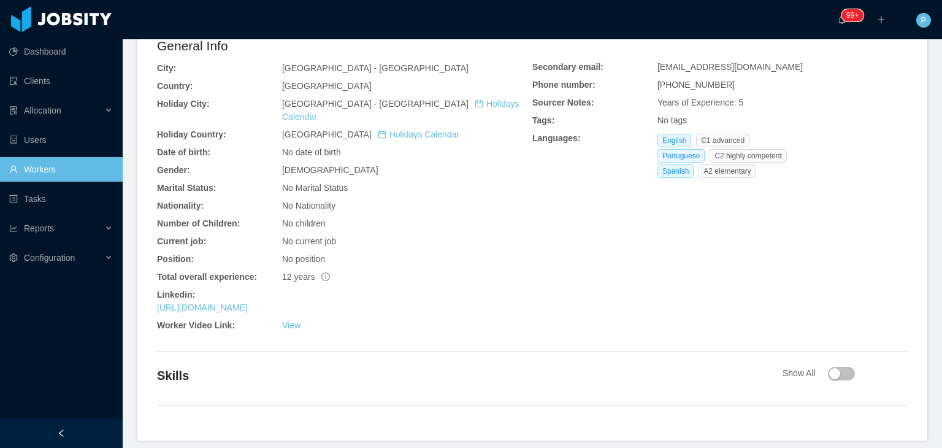
scroll to position [410, 0]
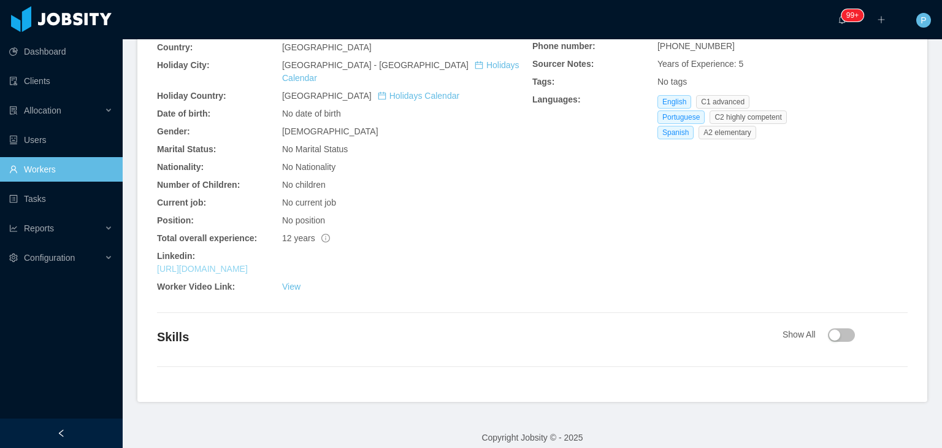
click at [248, 264] on link "https://www.linkedin.com/in/samaouar" at bounding box center [202, 269] width 91 height 10
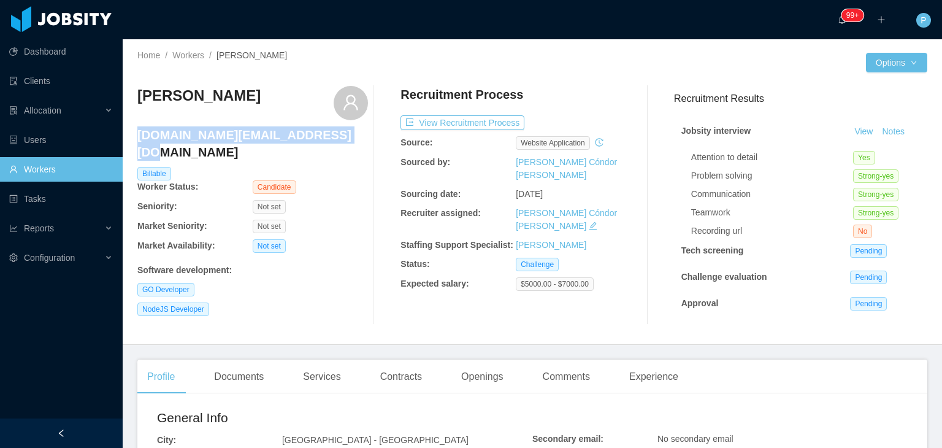
drag, startPoint x: 343, startPoint y: 136, endPoint x: 137, endPoint y: 138, distance: 206.1
click at [137, 138] on h4 "[DOMAIN_NAME][EMAIL_ADDRESS][DOMAIN_NAME]" at bounding box center [252, 143] width 231 height 34
copy h4 "[DOMAIN_NAME][EMAIL_ADDRESS][DOMAIN_NAME]"
click at [351, 179] on div "[PERSON_NAME] [DOMAIN_NAME][EMAIL_ADDRESS][DOMAIN_NAME] Billable Worker Status:…" at bounding box center [252, 205] width 231 height 239
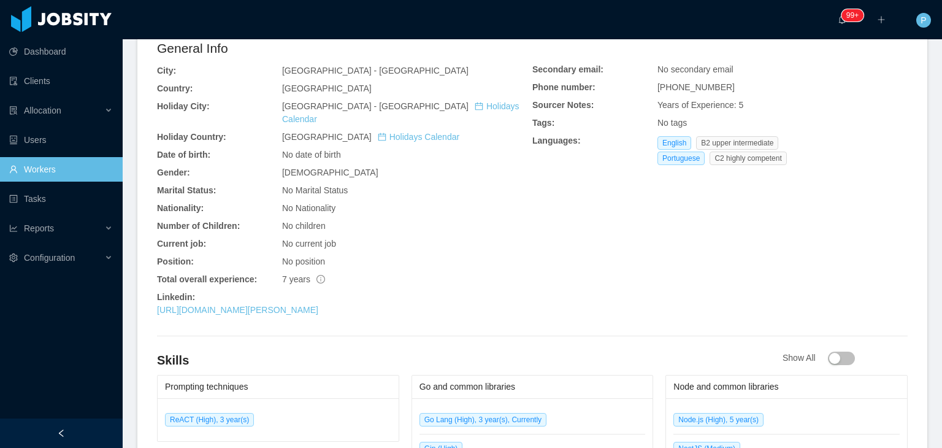
scroll to position [392, 0]
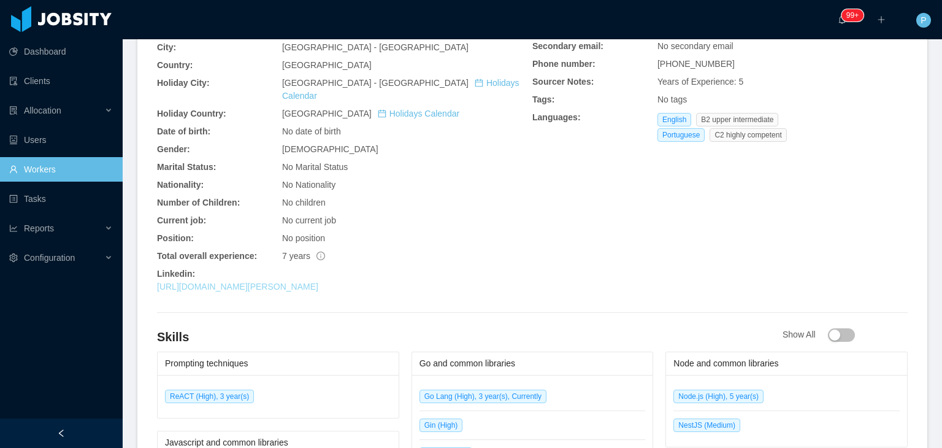
click at [304, 281] on link "[URL][DOMAIN_NAME][PERSON_NAME]" at bounding box center [237, 286] width 161 height 10
